Goal: Information Seeking & Learning: Find specific fact

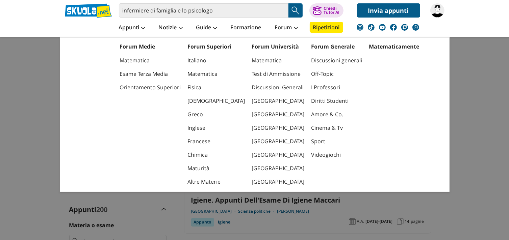
click at [74, 117] on div "Forum Medie Matematica Esame Terza Media Orientamento Superiori Forum Superiori…" at bounding box center [255, 117] width 390 height 149
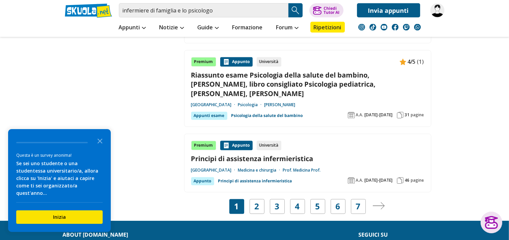
scroll to position [1238, 0]
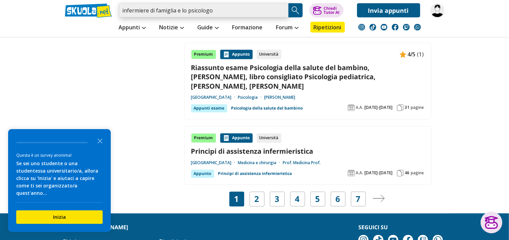
click at [173, 9] on input "infermiere di famiglia e lo psicologo" at bounding box center [203, 10] width 169 height 14
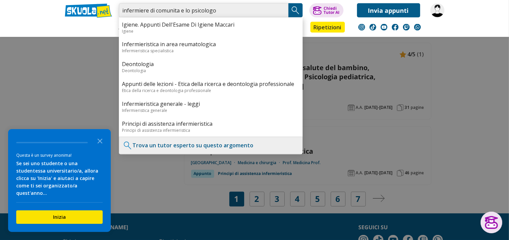
click at [167, 11] on input "infermiere di comunita e lo psicologo" at bounding box center [203, 10] width 169 height 14
type input "infermiere di comunita e lo psicologo"
click at [294, 10] on img "Search Button" at bounding box center [295, 10] width 10 height 10
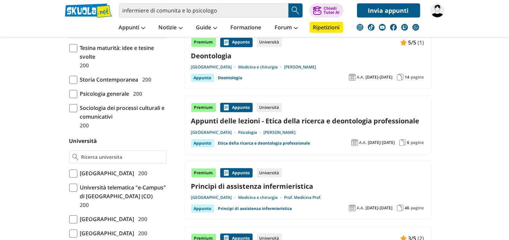
click at [292, 9] on img "Search Button" at bounding box center [295, 10] width 10 height 10
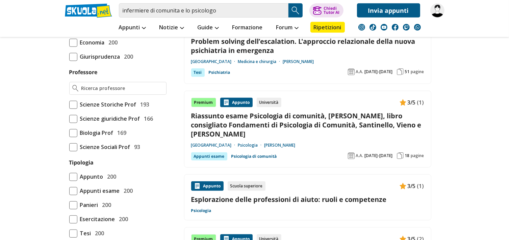
scroll to position [482, 0]
